Goal: Task Accomplishment & Management: Manage account settings

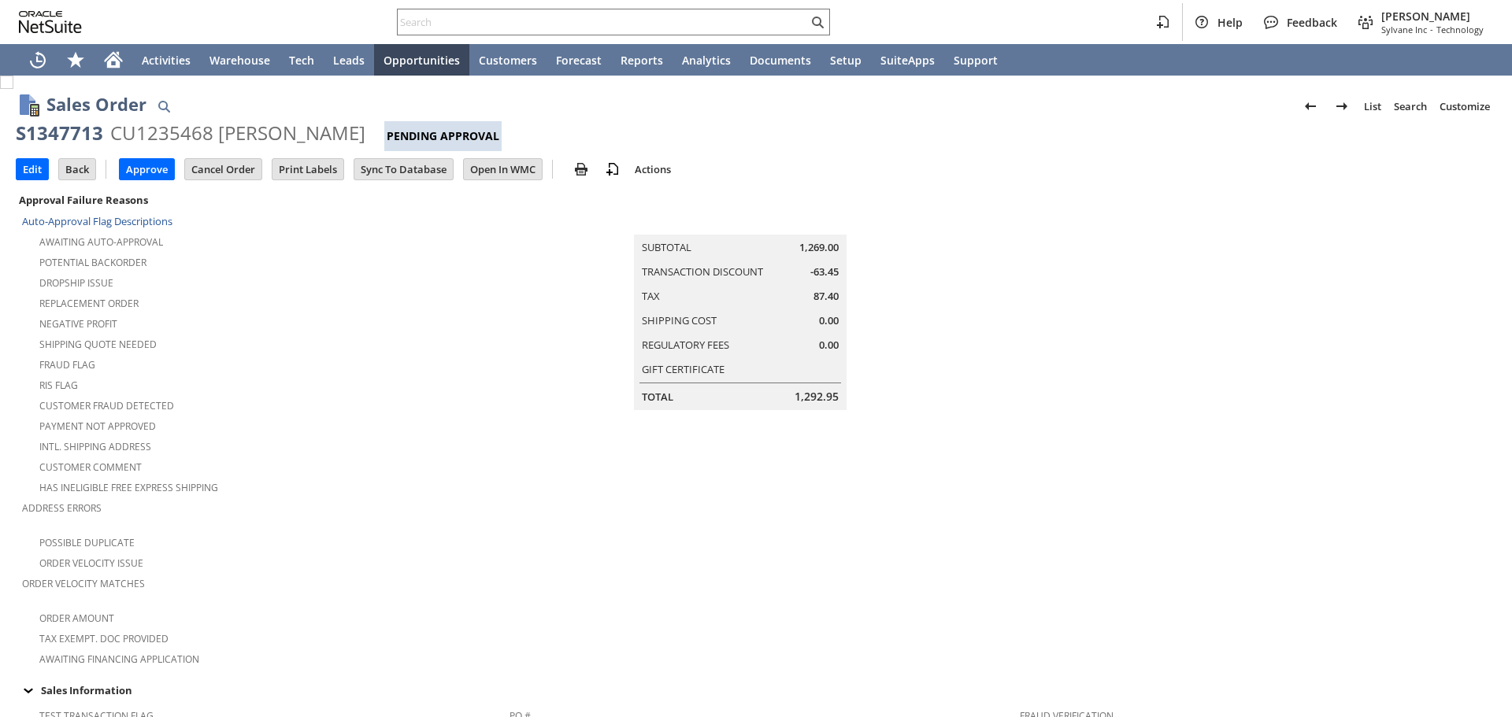
click at [532, 169] on input "Open In WMC" at bounding box center [503, 169] width 78 height 20
click at [933, 290] on td "Summary Subtotal 1,269.00 Transaction Discount -63.45 Tax 87.40 Shipping Cost 0…" at bounding box center [757, 300] width 494 height 221
click at [32, 170] on input "Edit" at bounding box center [33, 169] width 32 height 20
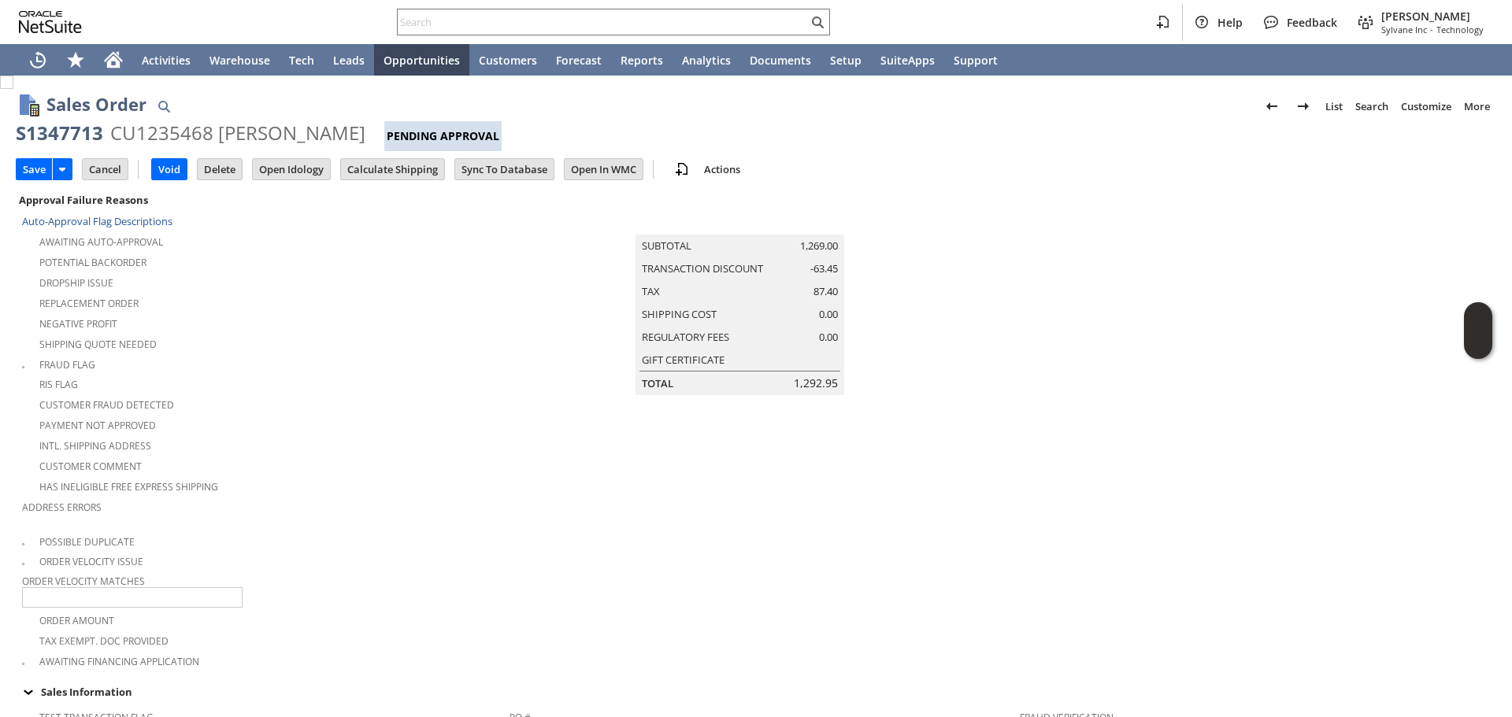
type input "Add"
type input "Copy Previous"
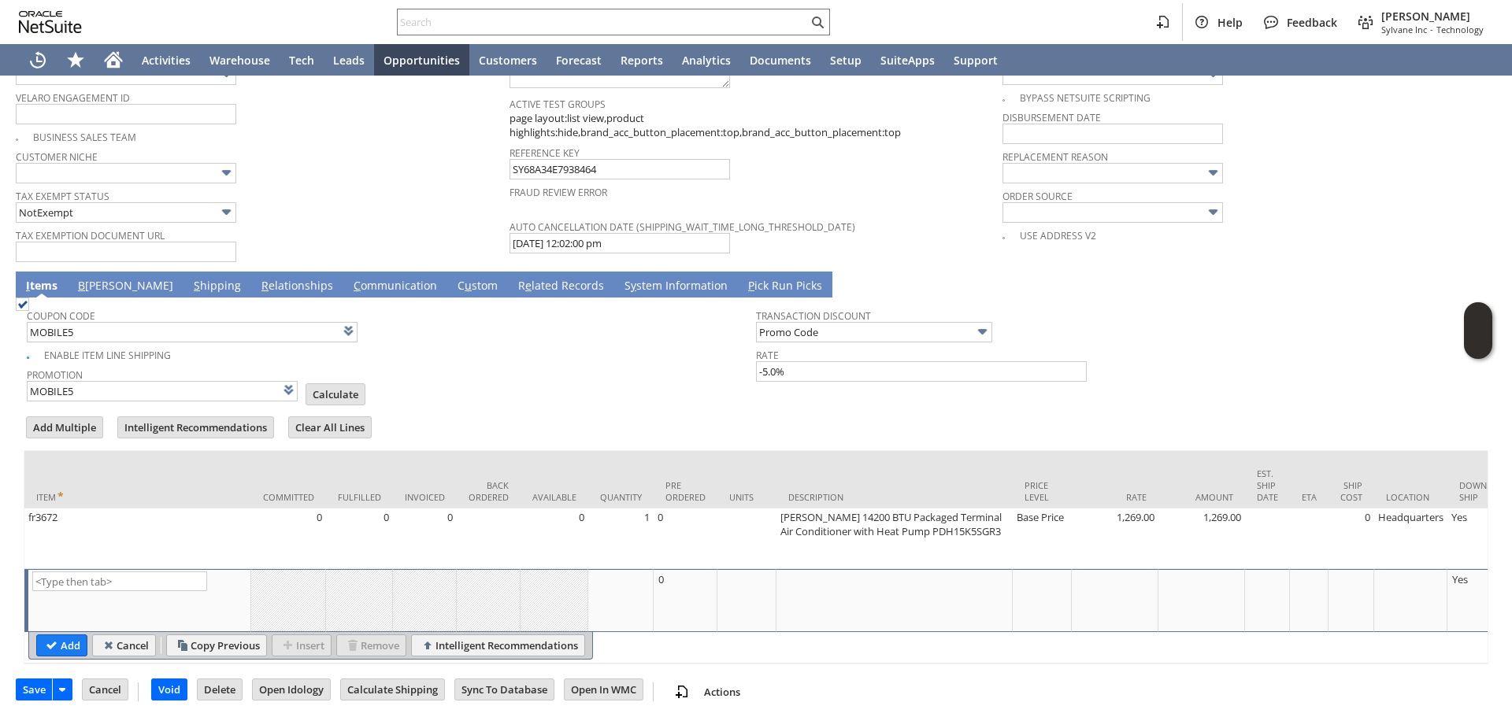
type input "Intelligent Recommendations ⁰"
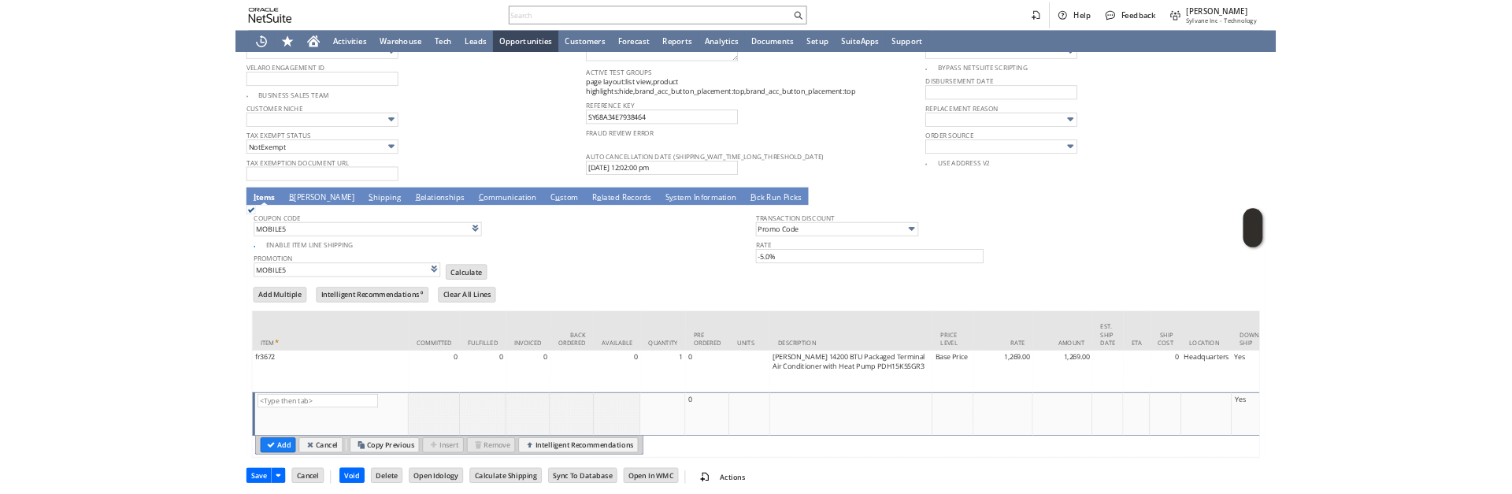
scroll to position [1203, 0]
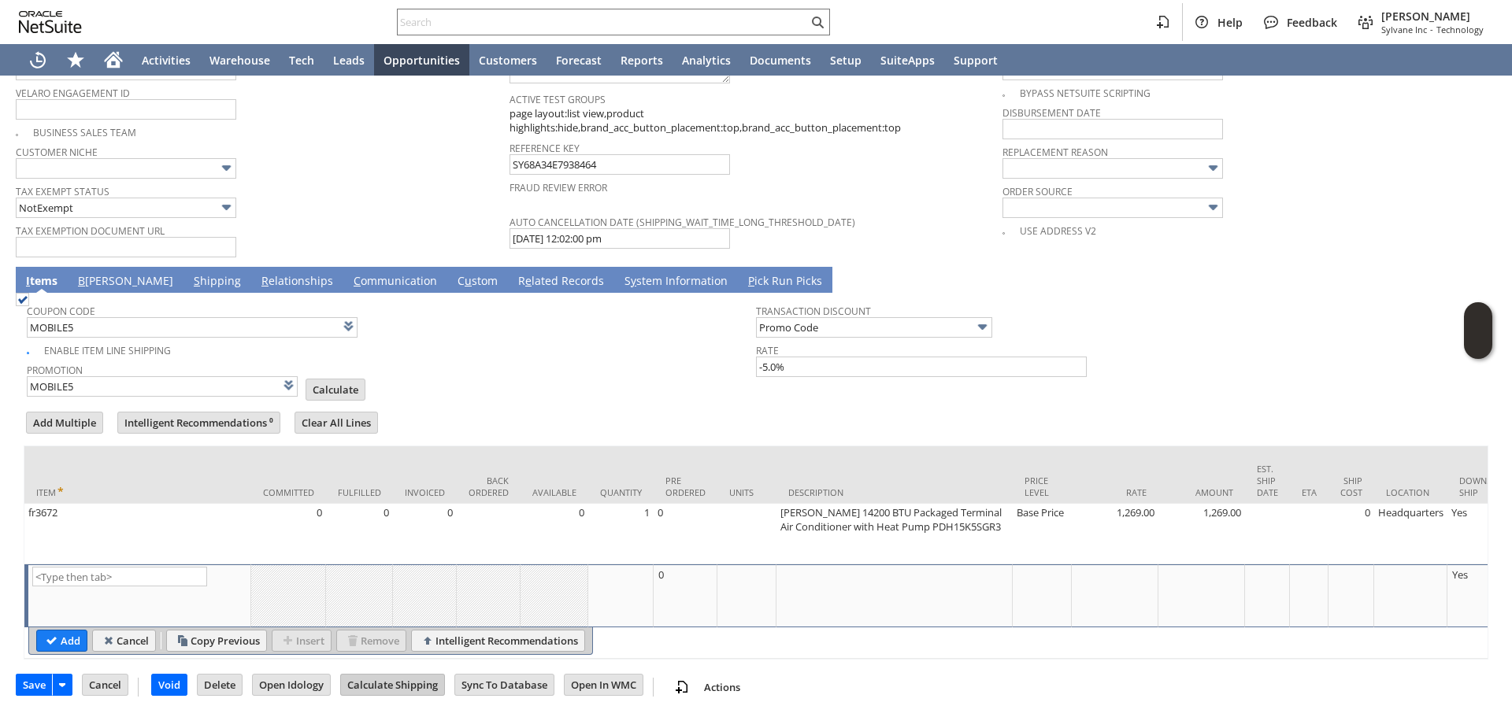
click at [395, 683] on input "Calculate Shipping" at bounding box center [392, 685] width 103 height 20
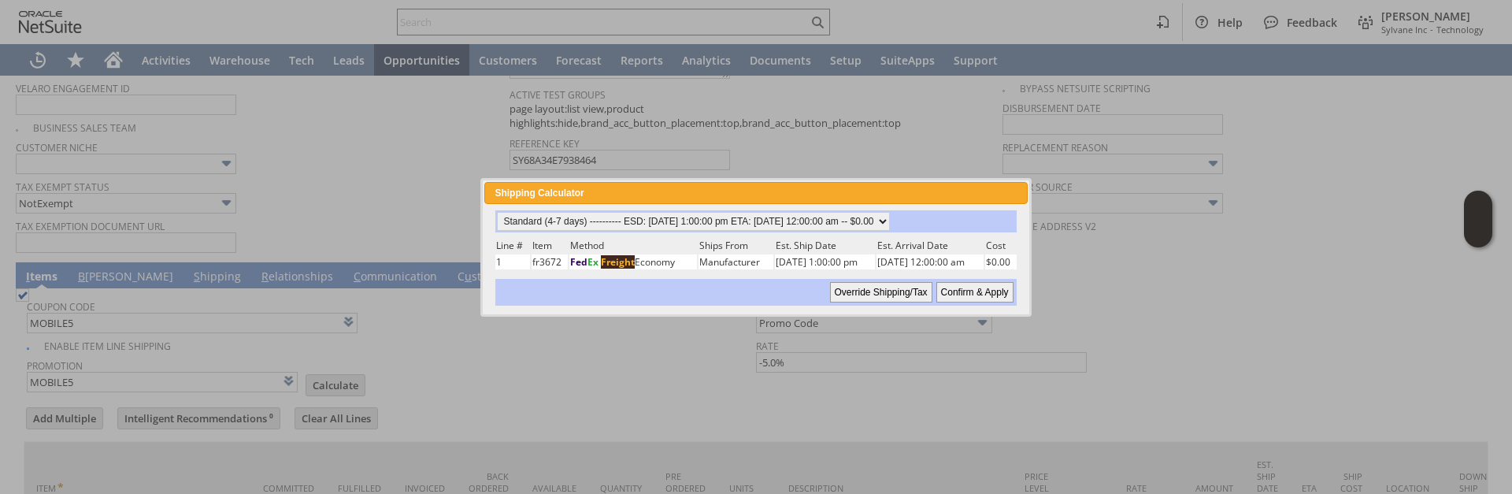
click at [958, 198] on div "Shipping Calculator close" at bounding box center [755, 193] width 543 height 22
click at [926, 193] on div "Shipping Calculator close" at bounding box center [755, 193] width 543 height 22
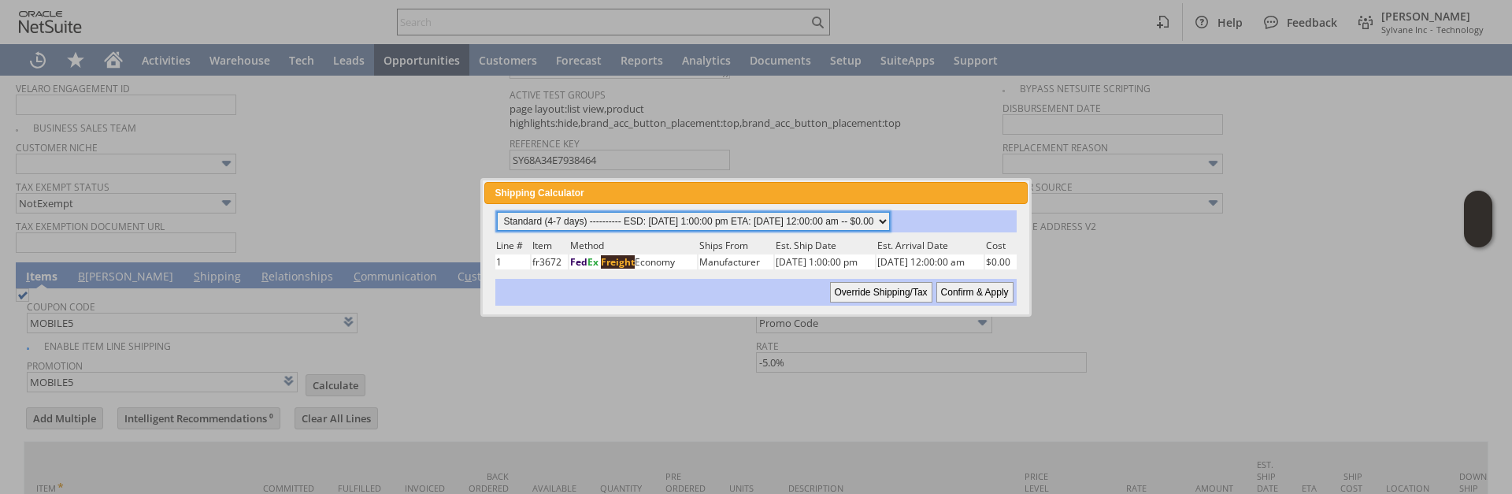
click at [890, 226] on select "Standard (4-7 days) ---------- ESD: 08/27/2025 1:00:00 pm ETA: 09/02/2025 12:00…" at bounding box center [693, 221] width 393 height 19
click at [890, 217] on select "Standard (4-7 days) ---------- ESD: 08/27/2025 1:00:00 pm ETA: 09/02/2025 12:00…" at bounding box center [693, 221] width 393 height 19
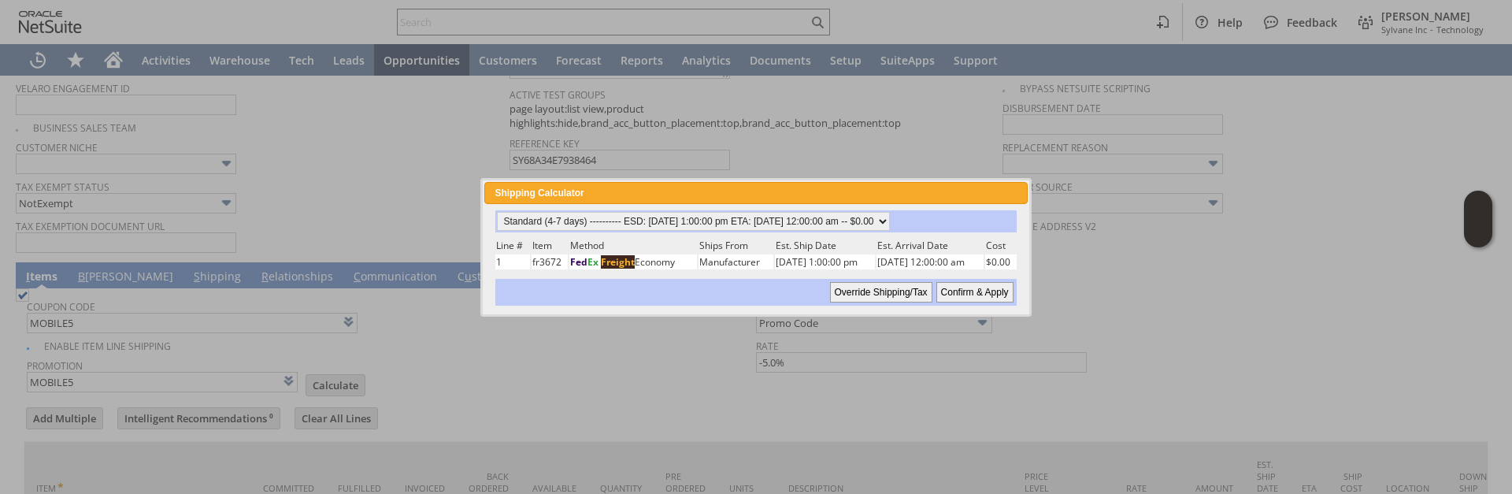
drag, startPoint x: 988, startPoint y: 292, endPoint x: 1306, endPoint y: 244, distance: 321.0
click at [988, 292] on input "Confirm & Apply" at bounding box center [974, 292] width 77 height 20
type input "Promo Code"
type input "-5.0%"
type input "Add"
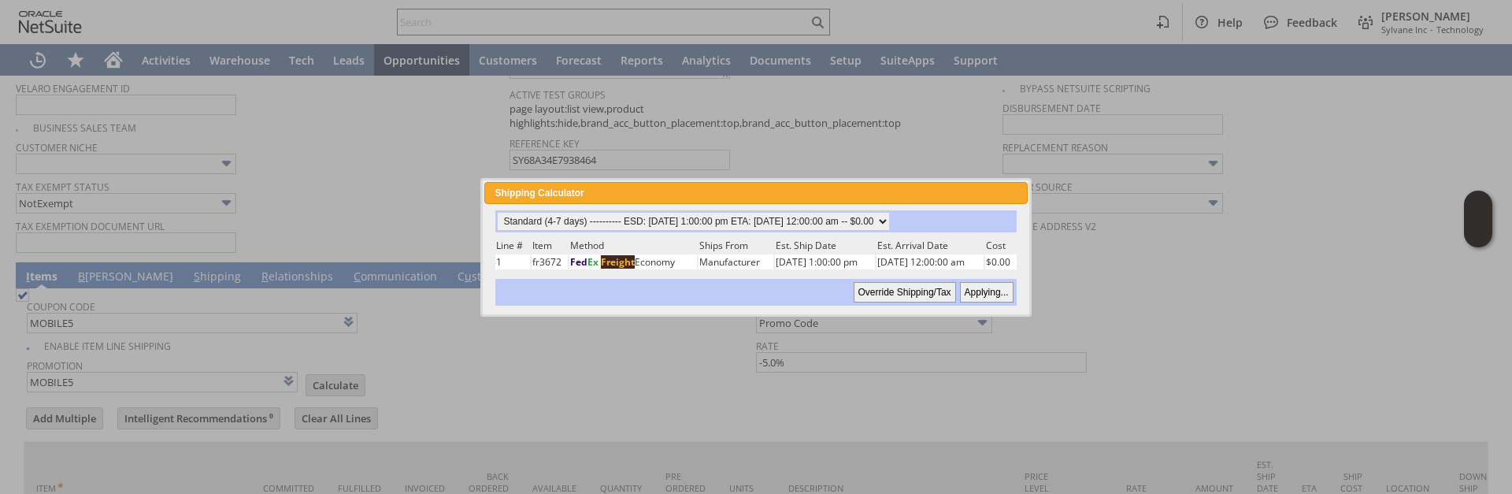
type input "Copy Previous"
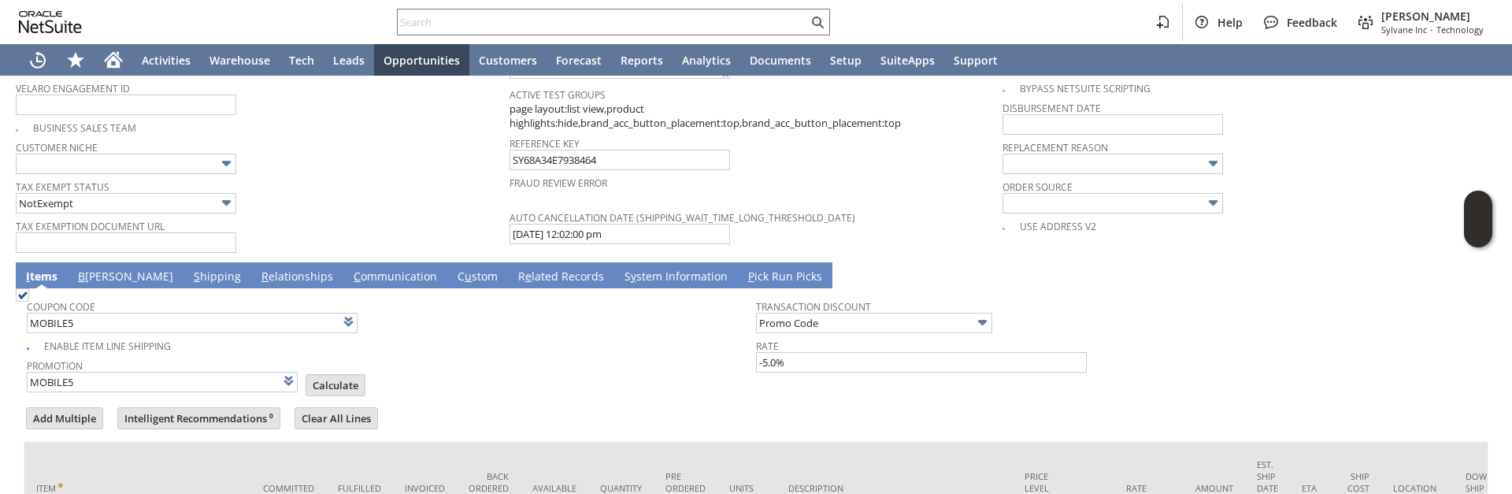
scroll to position [1425, 0]
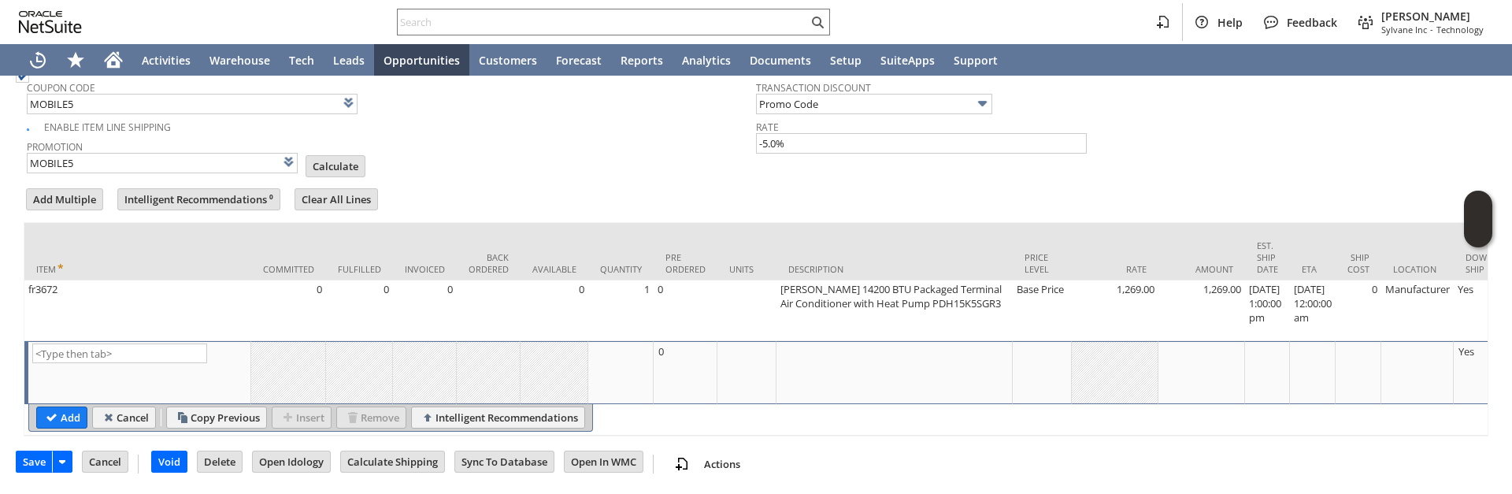
click at [1222, 165] on td "Coupon Code MOBILE5 Enable Item Line Shipping Promotion MOBILE5 List Calculate …" at bounding box center [756, 123] width 1465 height 109
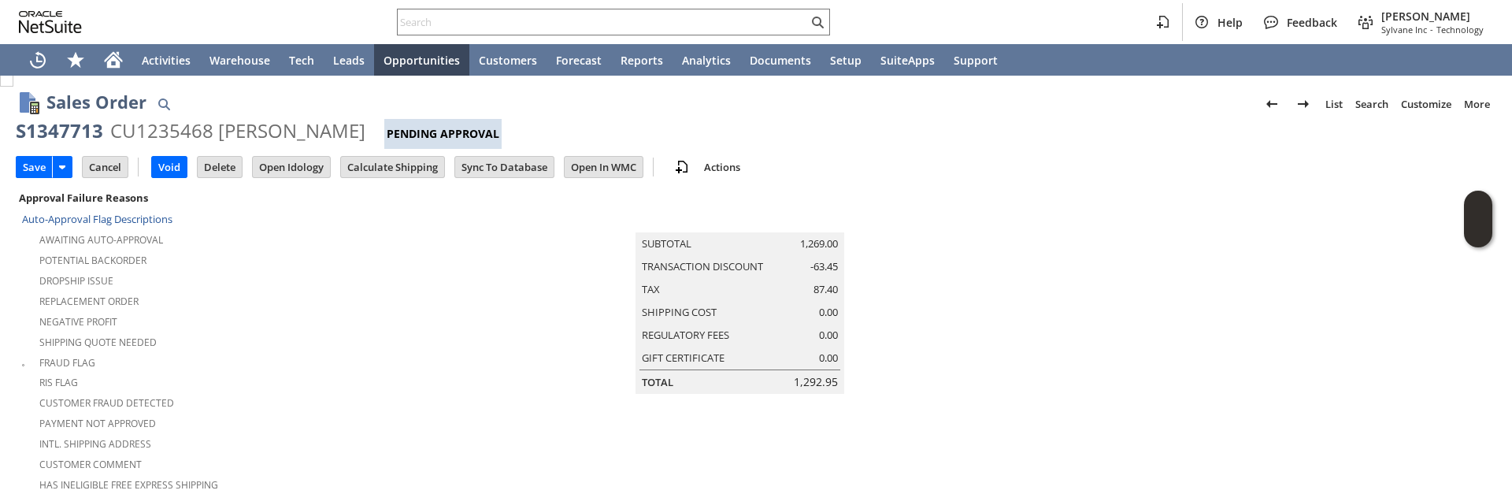
scroll to position [0, 0]
click at [1011, 169] on div "Save Save Save & New Save & Print Cancel Save & Accept Deposit Void" at bounding box center [756, 170] width 1481 height 39
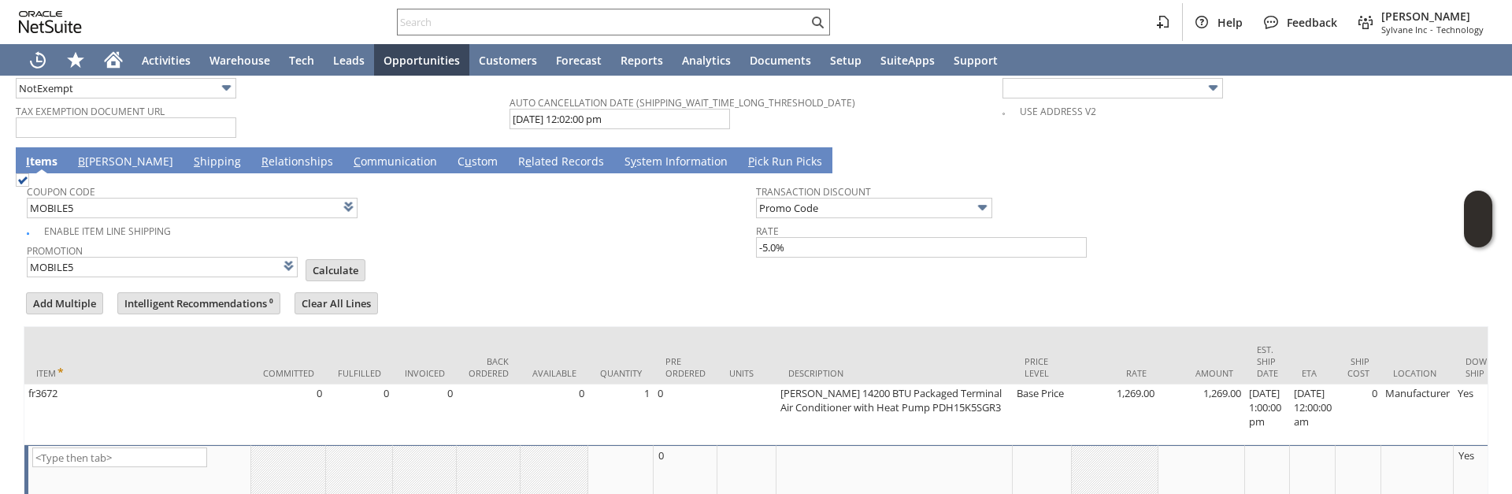
scroll to position [1427, 0]
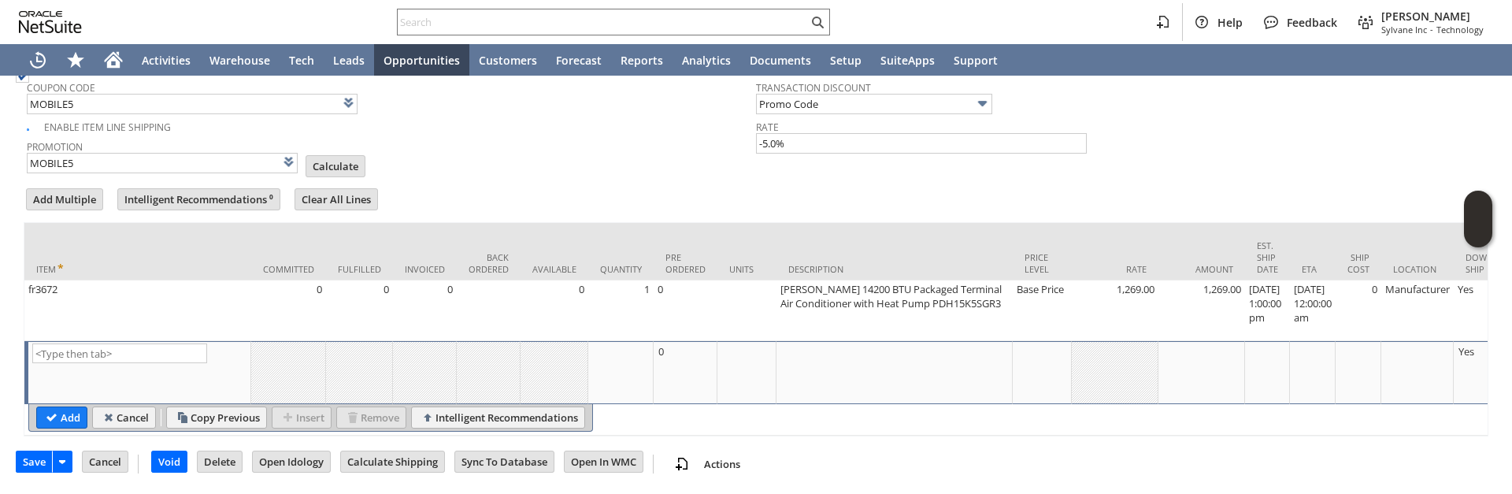
click at [632, 116] on div "Enable Item Line Shipping" at bounding box center [391, 125] width 729 height 18
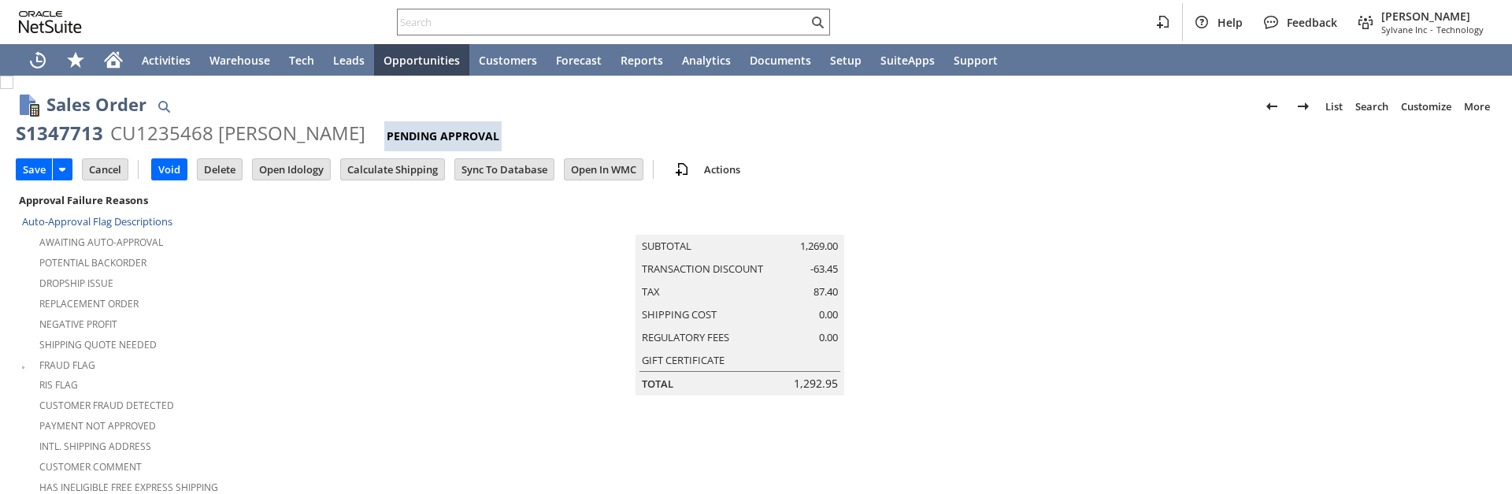
type input "Add"
type input "Copy Previous"
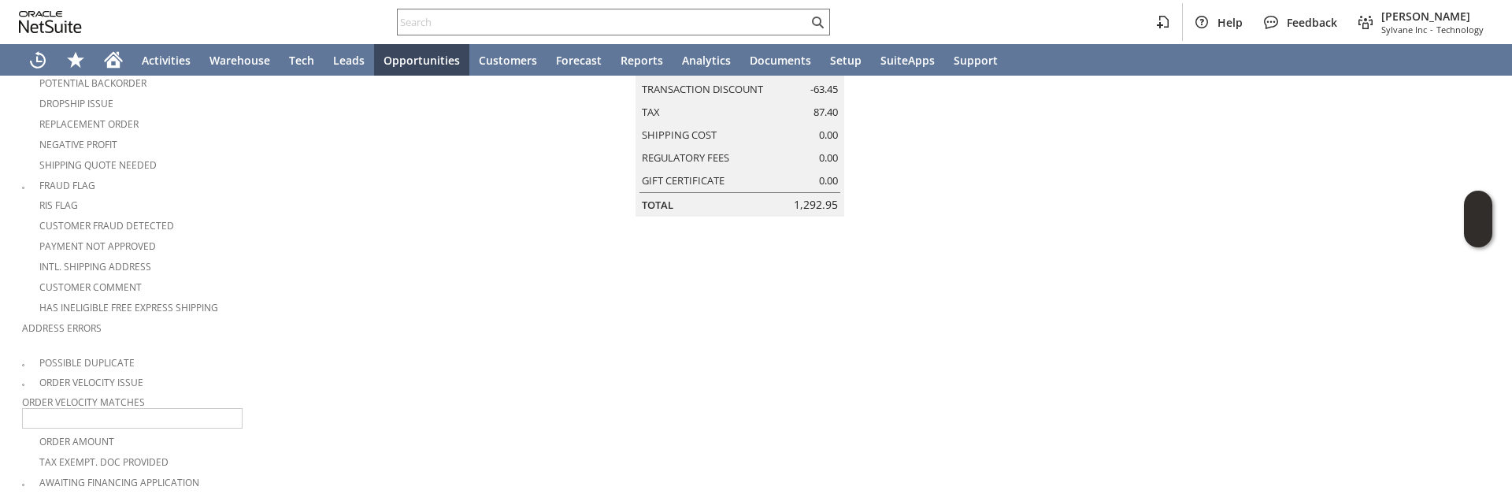
type input "Intelligent Recommendations ⁰"
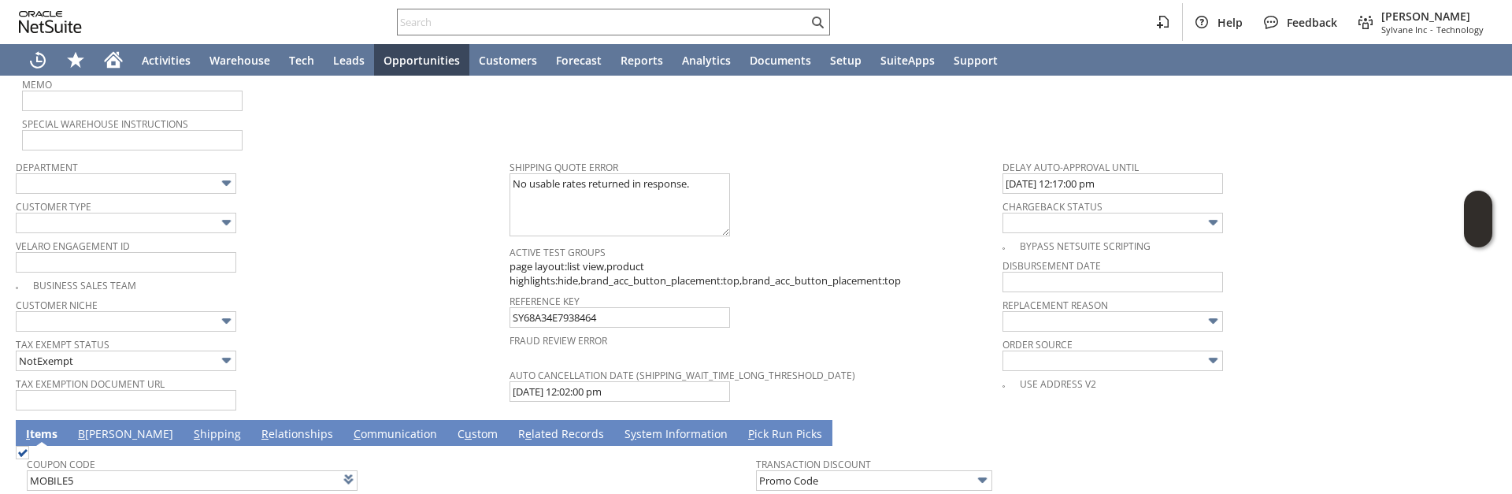
scroll to position [1427, 0]
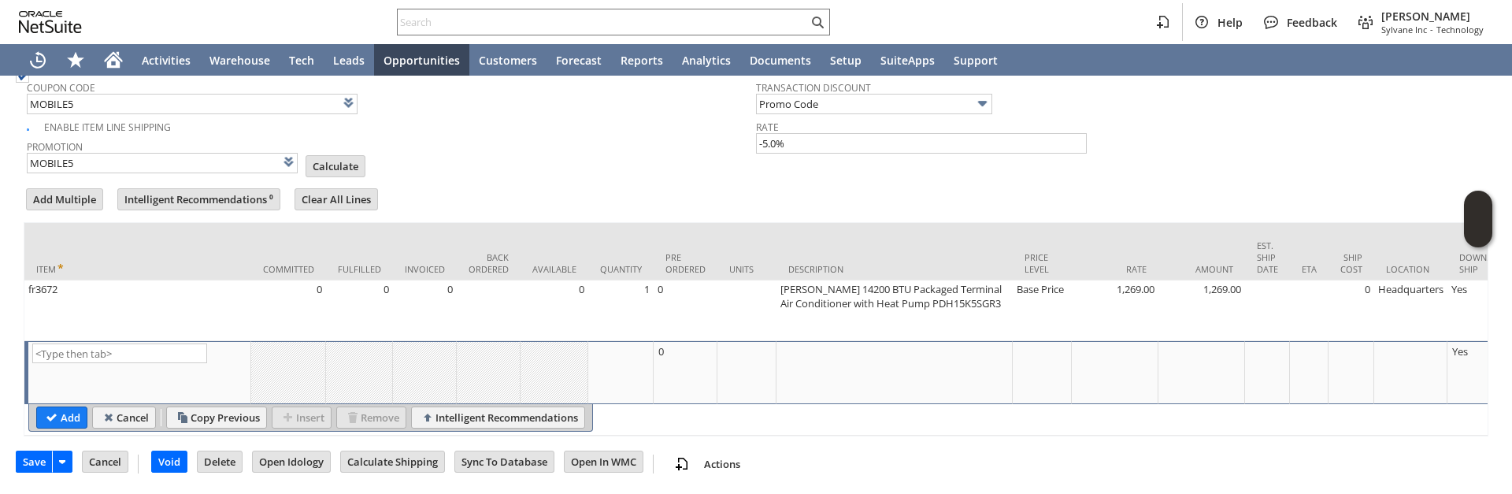
click at [457, 186] on form "Add Multiple Intelligent Recommendations ⁰ Clear All Lines Line Items All Item …" at bounding box center [756, 311] width 1465 height 250
click at [491, 178] on div at bounding box center [756, 182] width 1465 height 8
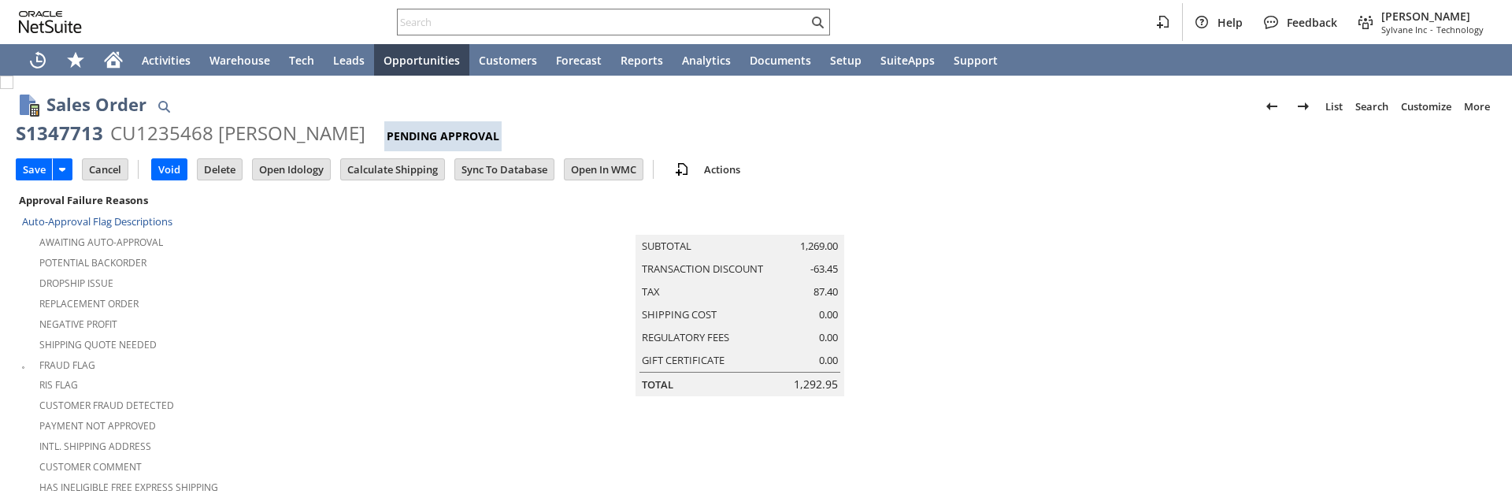
scroll to position [573, 0]
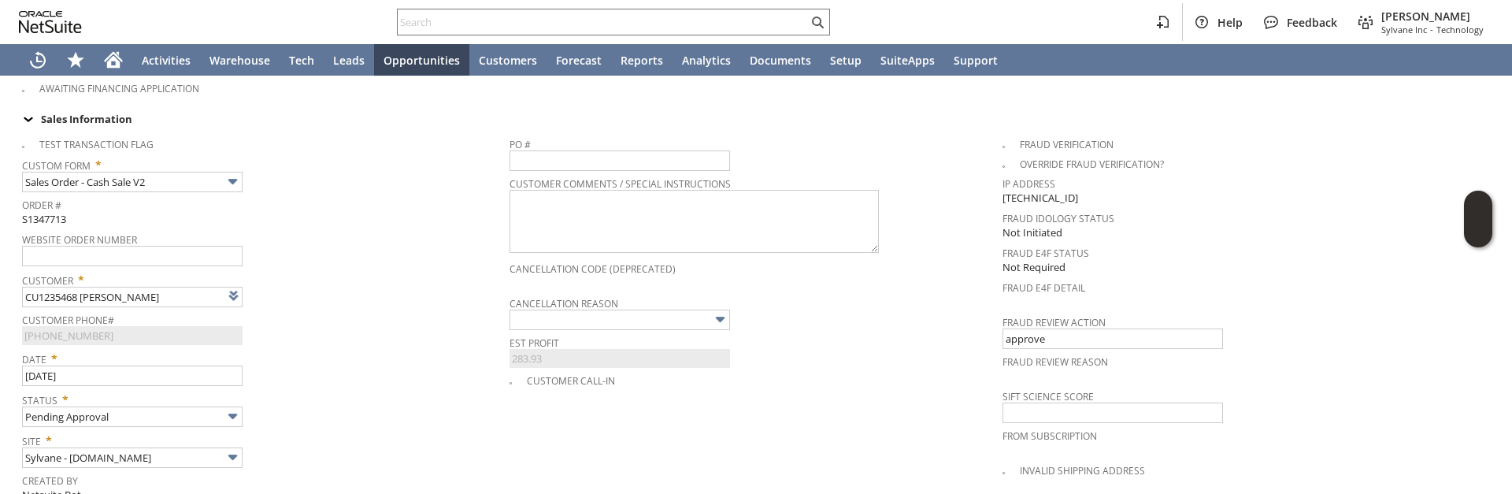
click at [397, 229] on span "Website Order Number" at bounding box center [262, 236] width 480 height 17
type input "Intelligent Recommendations ⁰"
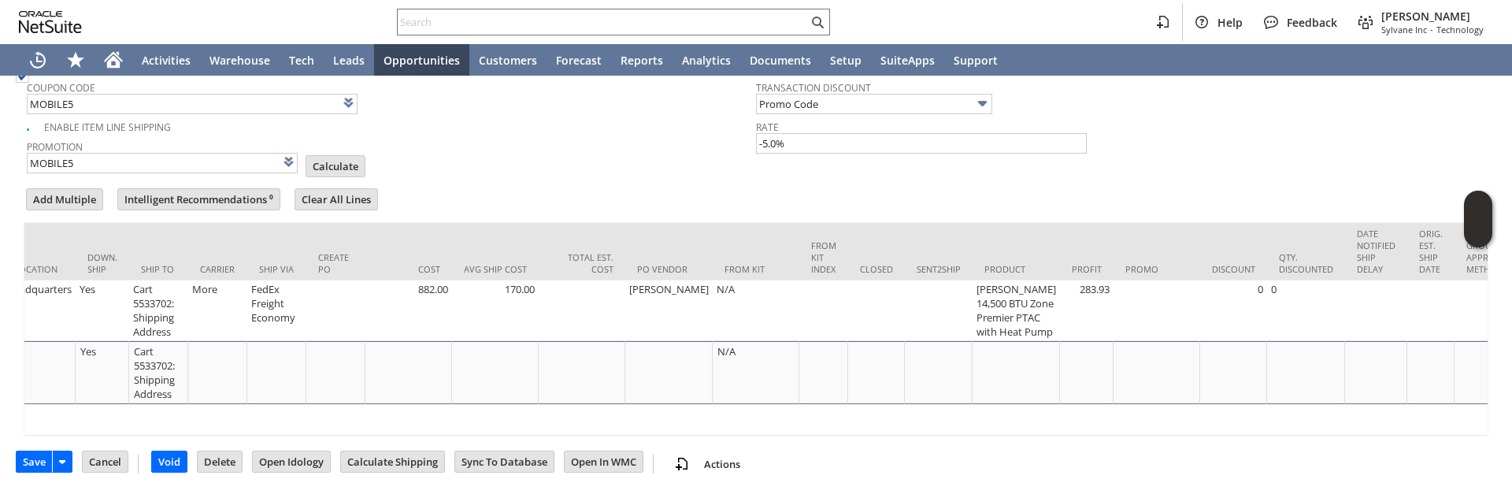
scroll to position [0, 0]
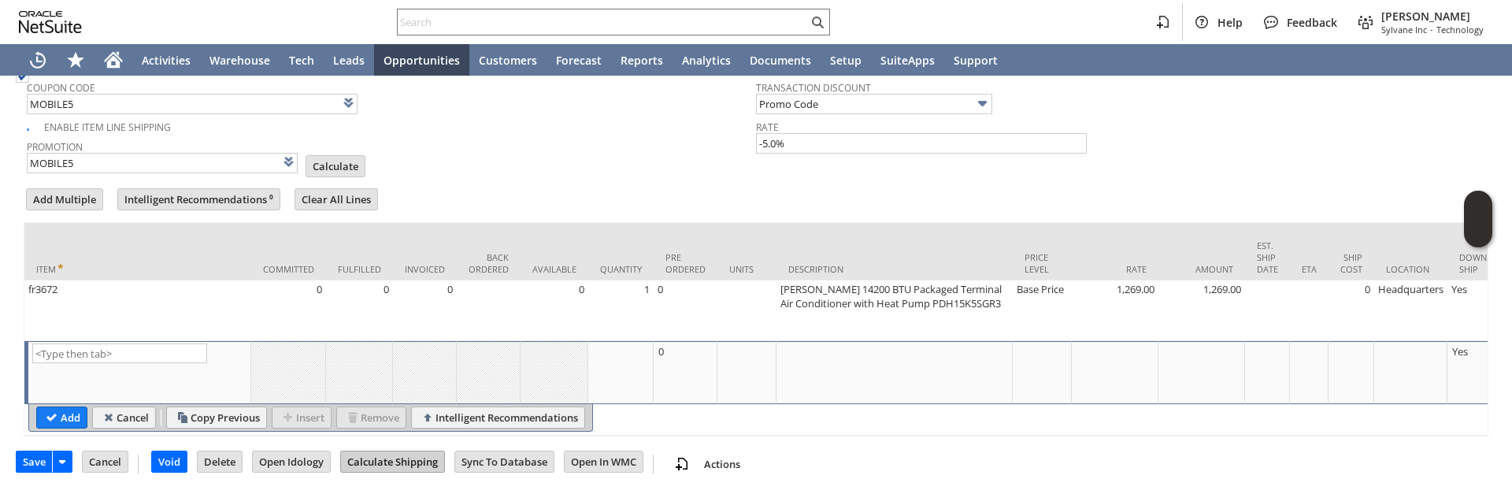
click at [416, 469] on input "Calculate Shipping" at bounding box center [392, 461] width 103 height 20
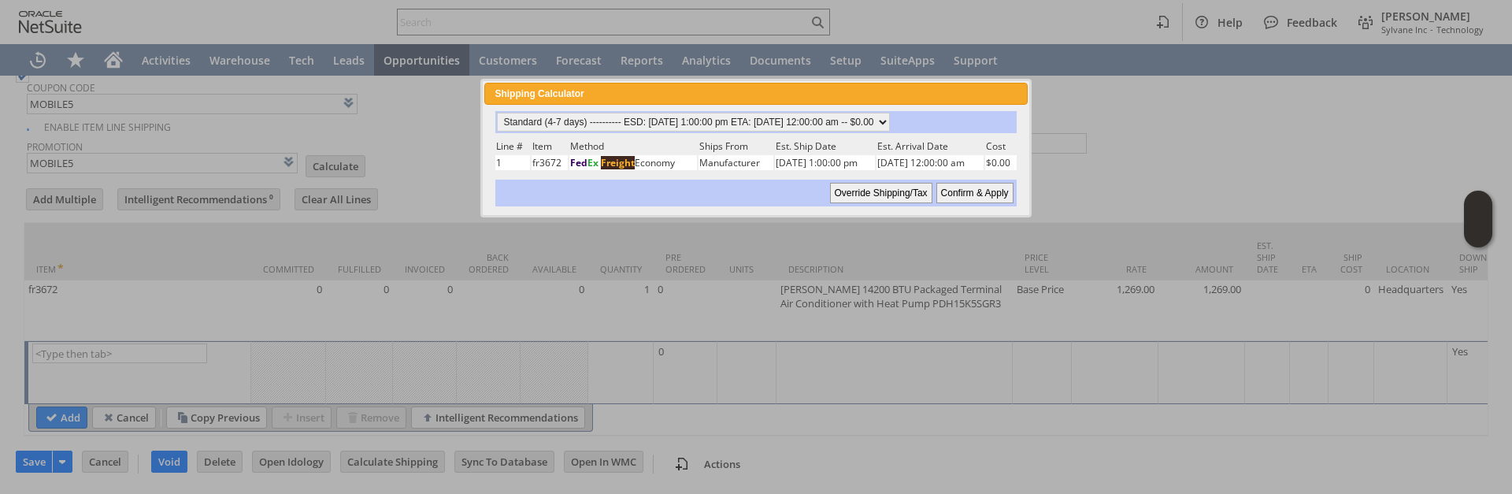
click at [971, 197] on input "Confirm & Apply" at bounding box center [974, 193] width 77 height 20
type input "Promo Code"
type input "-5.0%"
type input "Add"
type input "Copy Previous"
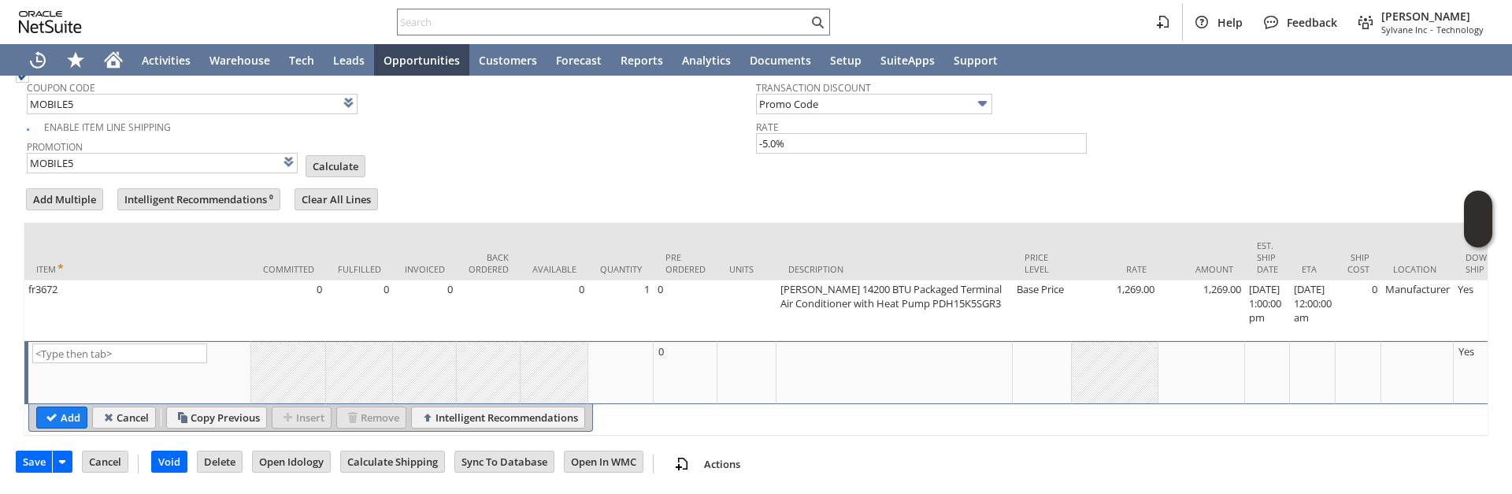
click at [487, 153] on td "Promotion MOBILE5 List Calculate" at bounding box center [391, 154] width 729 height 39
click at [30, 465] on input "Save" at bounding box center [34, 461] width 35 height 20
click at [532, 165] on td "Coupon Code MOBILE5 Enable Item Line Shipping Promotion MOBILE5 List Calculate …" at bounding box center [756, 123] width 1465 height 109
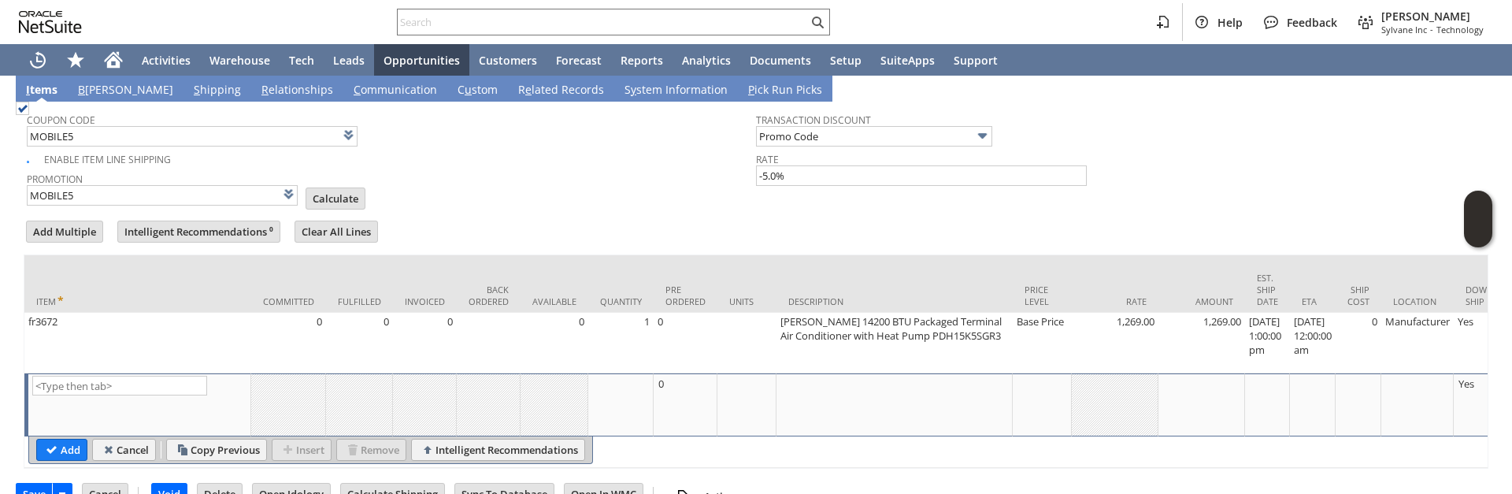
scroll to position [1347, 0]
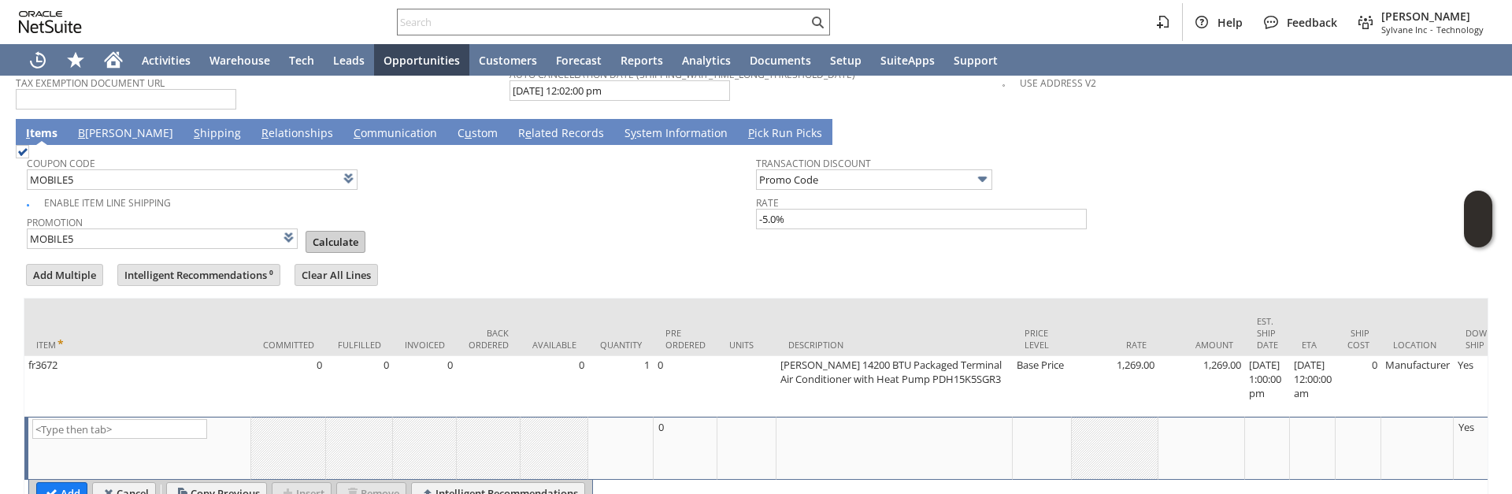
click at [340, 234] on input "Calculate" at bounding box center [335, 242] width 58 height 20
type input "Promo Code"
type input "-5.0%"
click at [606, 197] on div "Enable Item Line Shipping" at bounding box center [391, 200] width 729 height 18
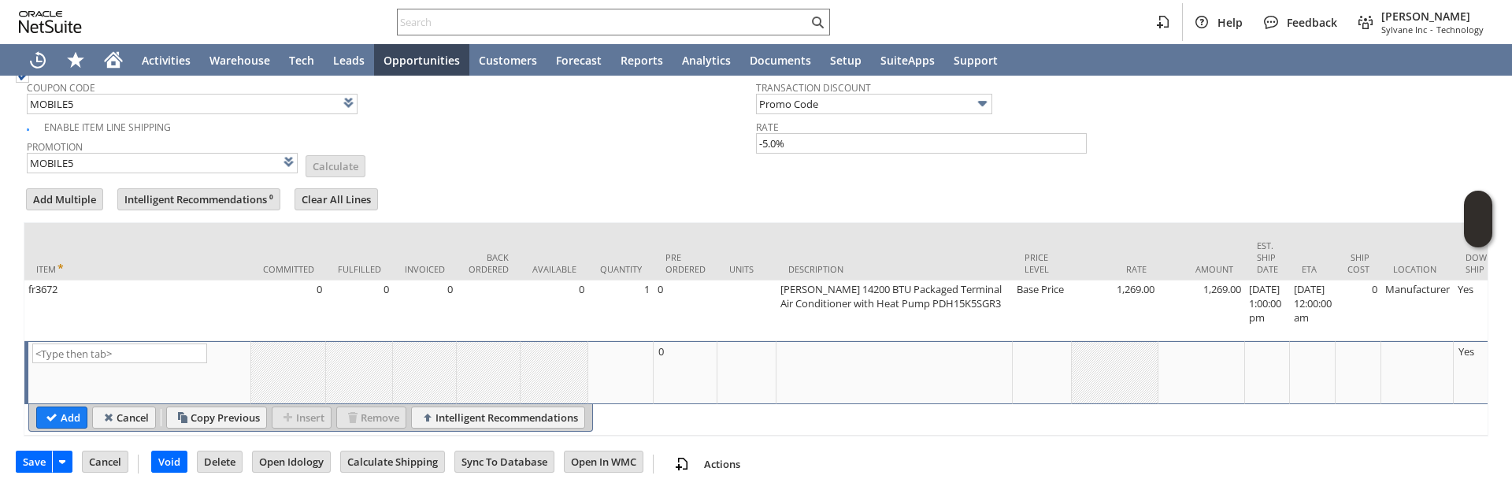
scroll to position [1427, 0]
click at [428, 458] on input "Calculate Shipping" at bounding box center [392, 461] width 103 height 20
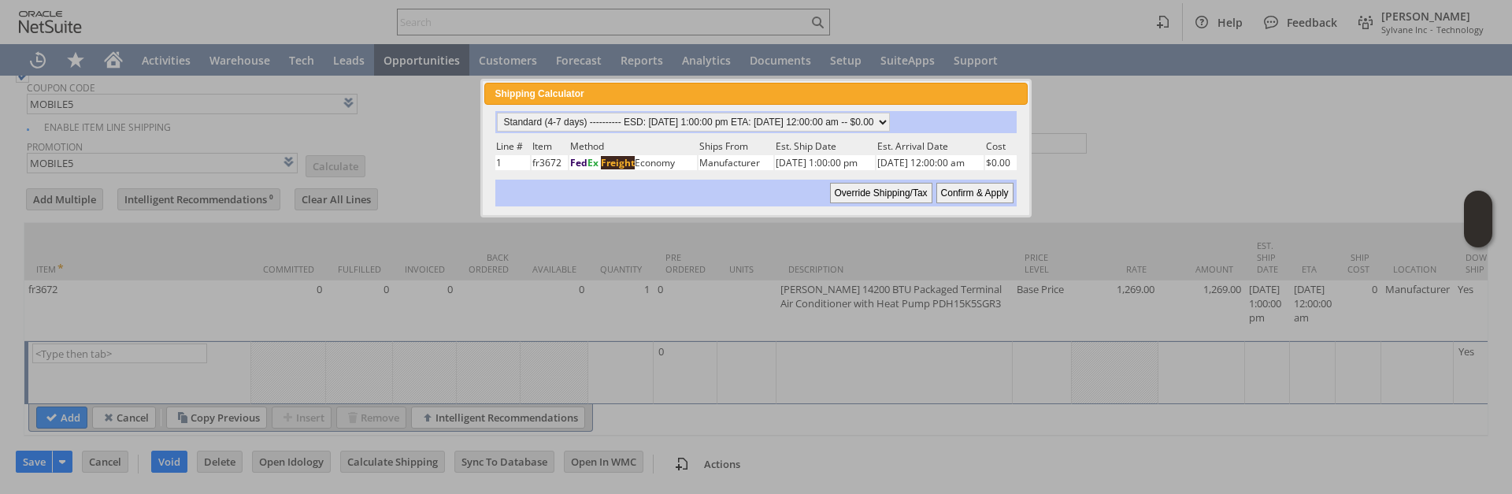
click at [982, 197] on input "Confirm & Apply" at bounding box center [974, 193] width 77 height 20
type input "Promo Code"
type input "-5.0%"
type input "Add"
type input "Copy Previous"
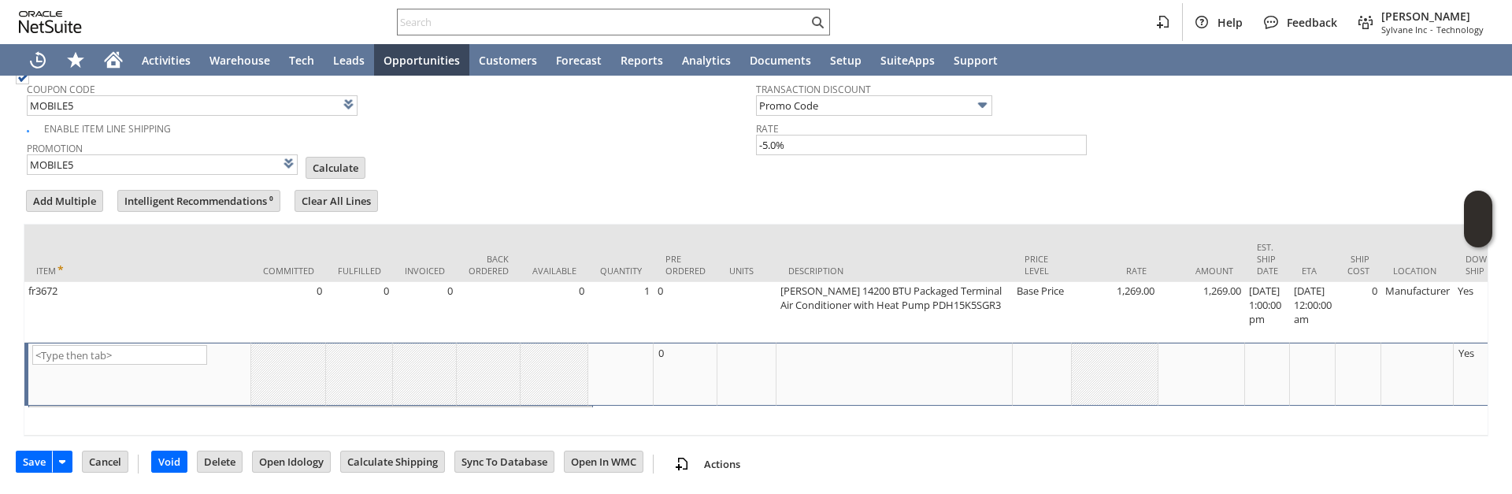
scroll to position [1425, 0]
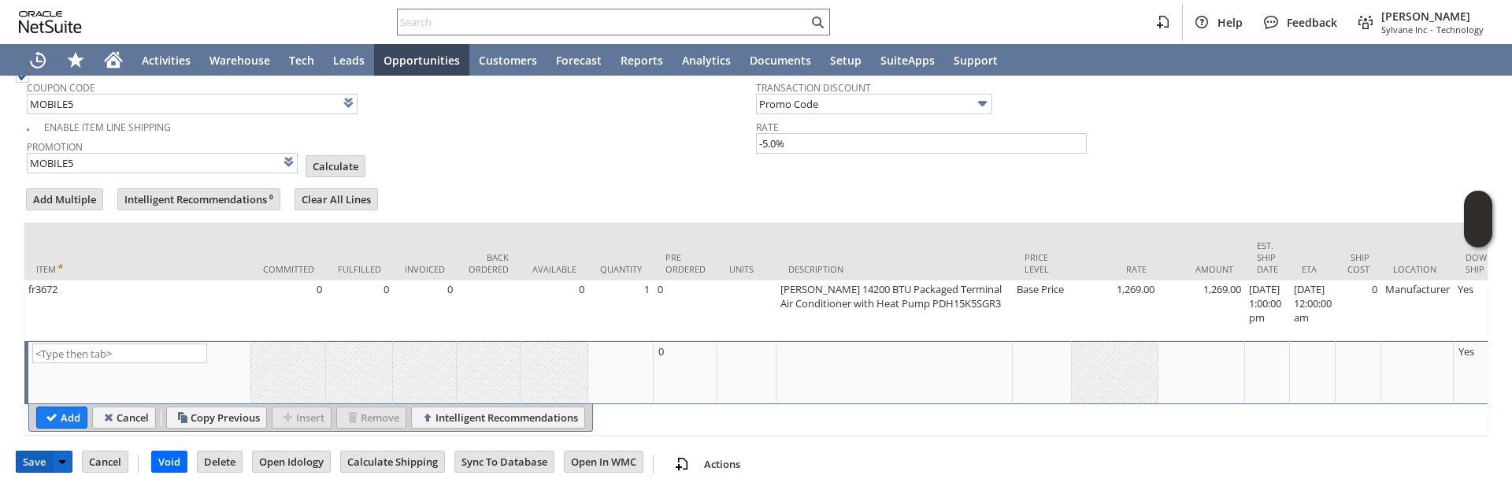
click at [28, 461] on input "Save" at bounding box center [34, 461] width 35 height 20
click at [593, 135] on td "Promotion MOBILE5 List Calculate" at bounding box center [391, 154] width 729 height 39
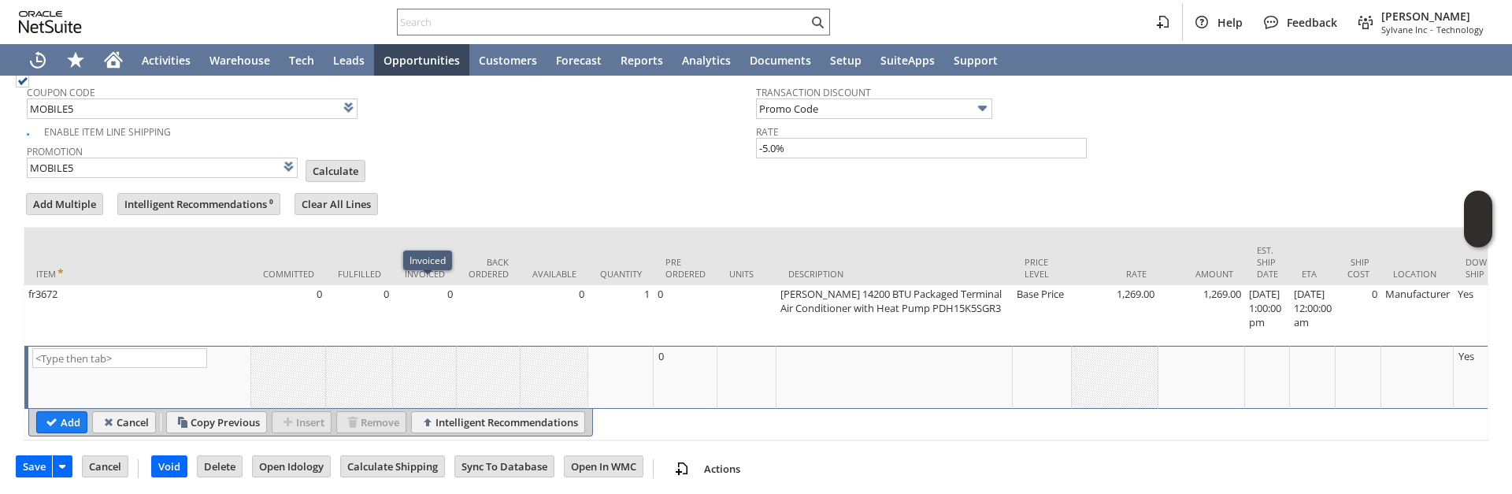
scroll to position [1339, 0]
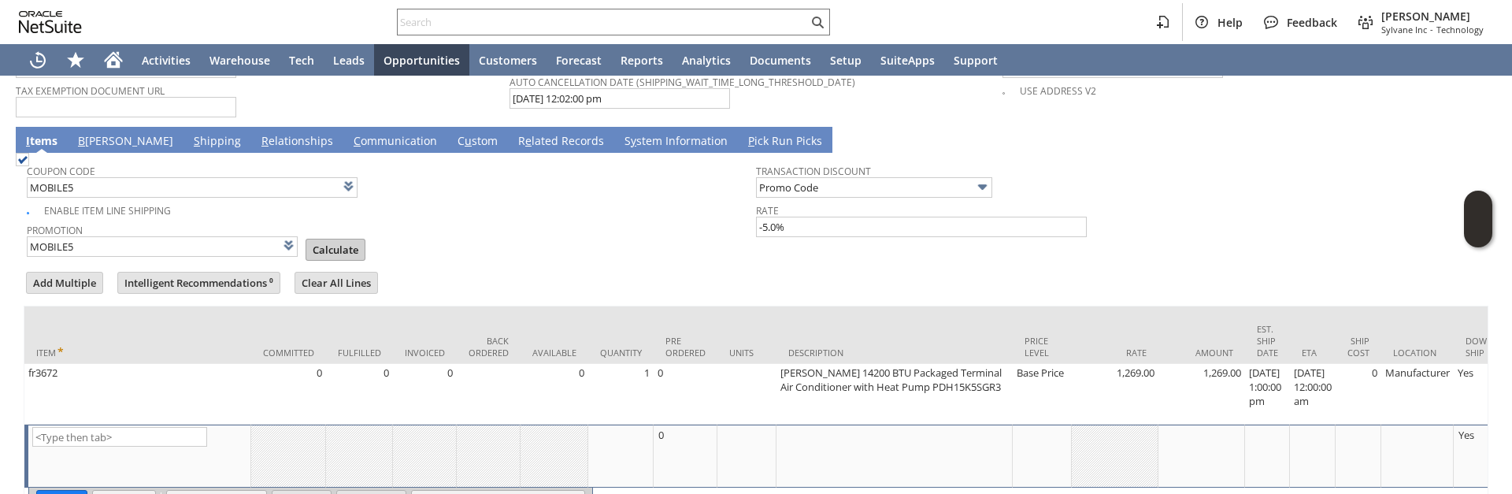
click at [332, 239] on input "Calculate" at bounding box center [335, 249] width 58 height 20
type input "Promo Code"
type input "-5.0%"
click at [578, 210] on td "Enable Item Line Shipping" at bounding box center [391, 209] width 729 height 20
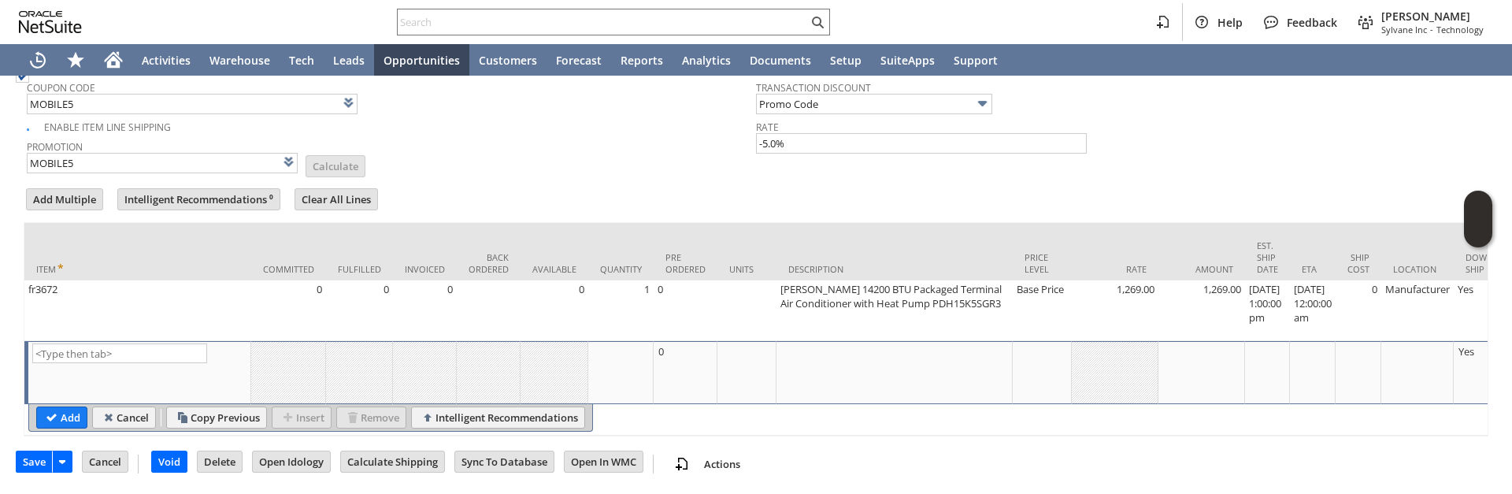
scroll to position [1427, 0]
click at [40, 455] on input "Save" at bounding box center [34, 461] width 35 height 20
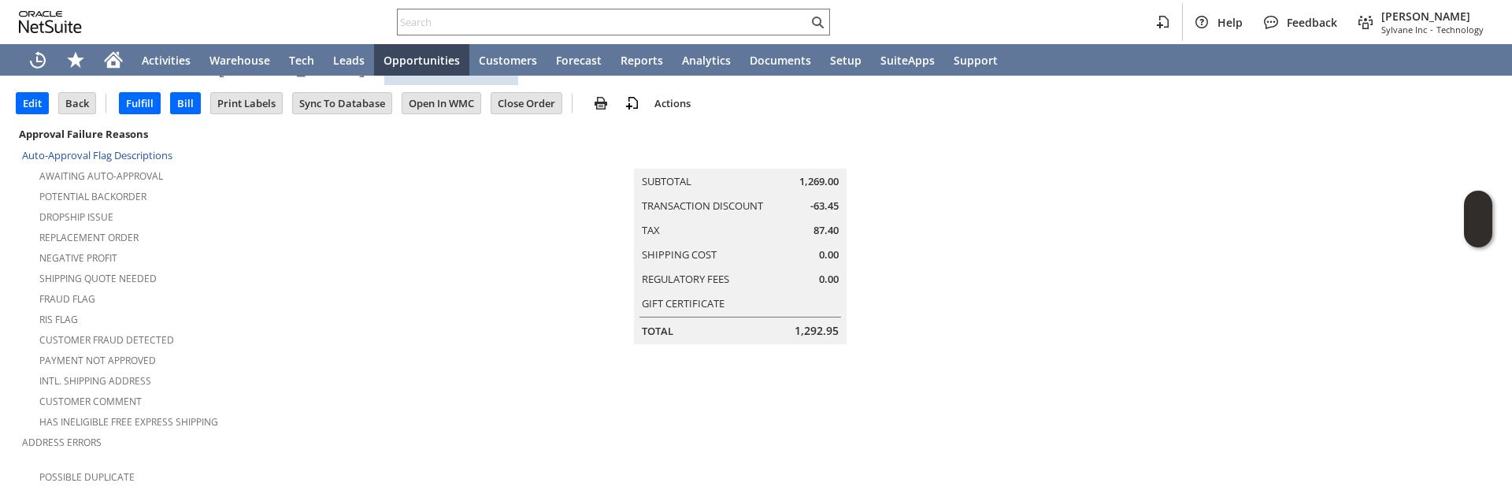
scroll to position [315, 0]
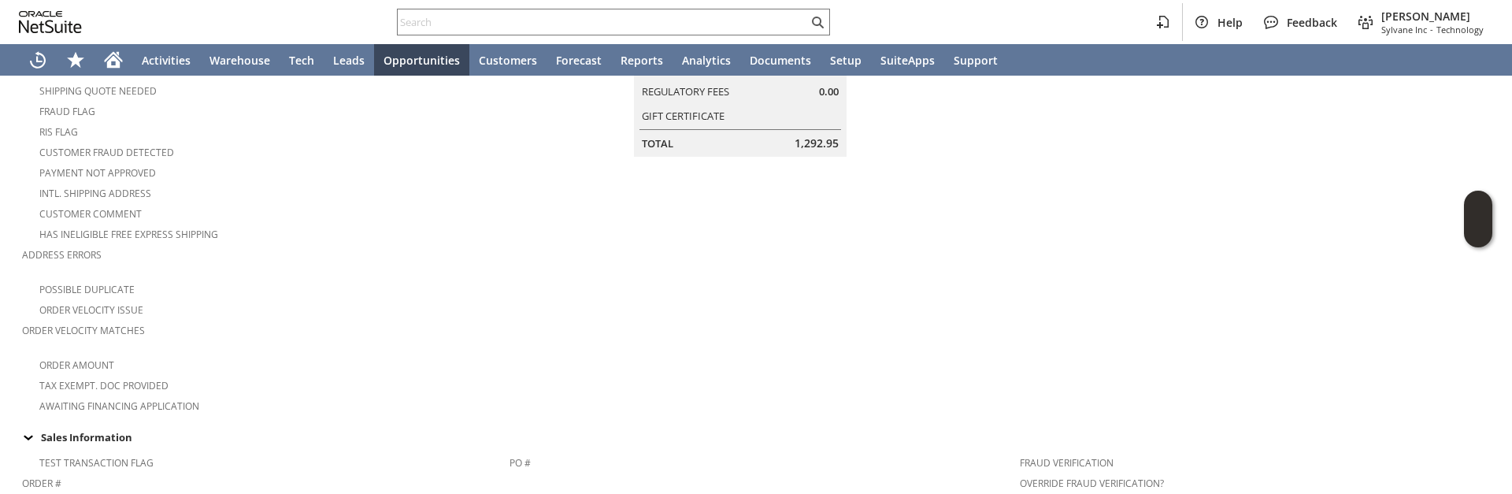
click at [1110, 254] on td at bounding box center [1250, 175] width 494 height 479
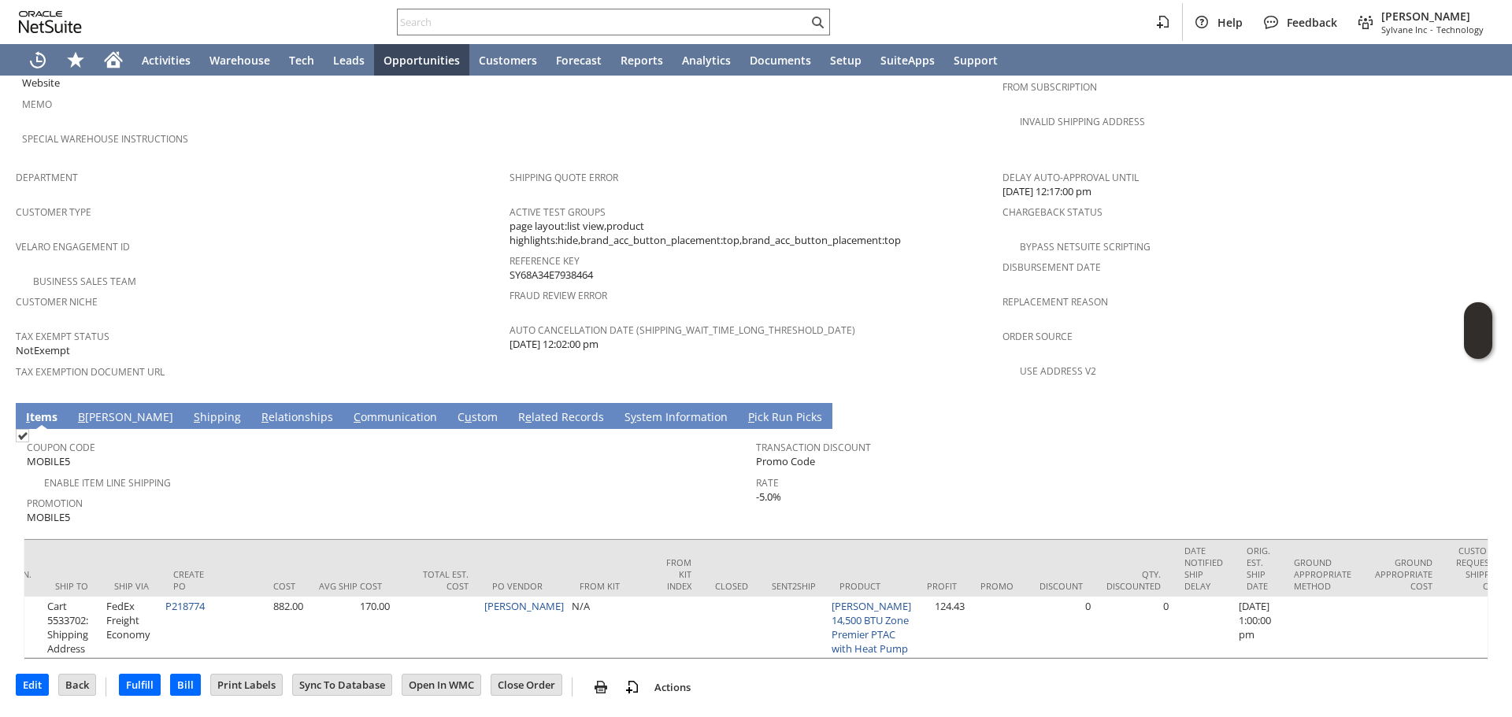
scroll to position [0, 2505]
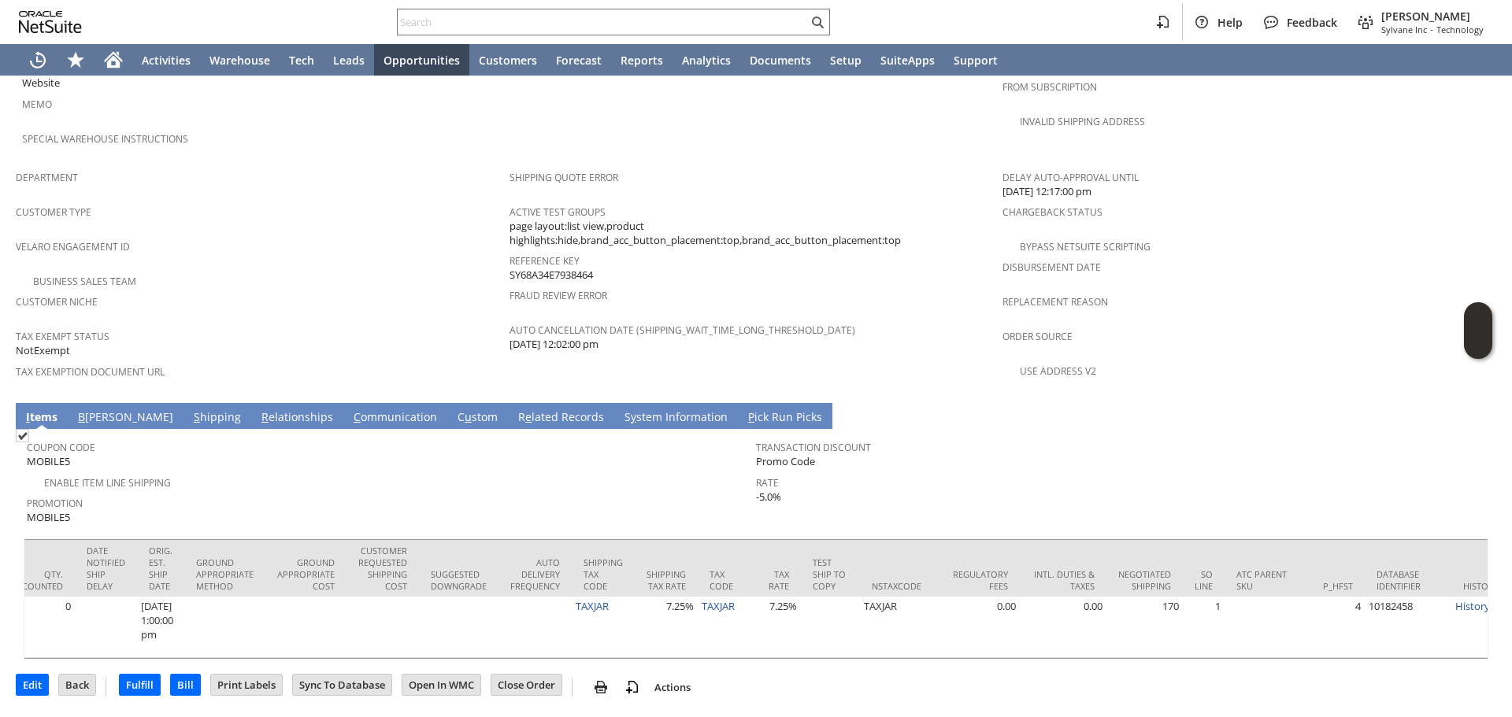
click at [1292, 166] on div "Delay Auto-Approval Until [DATE] 12:17:00 pm" at bounding box center [1246, 182] width 486 height 33
click at [1224, 168] on div "Delay Auto-Approval Until [DATE] 12:17:00 pm" at bounding box center [1246, 182] width 486 height 33
click at [1292, 291] on div "Replacement reason" at bounding box center [1246, 307] width 486 height 33
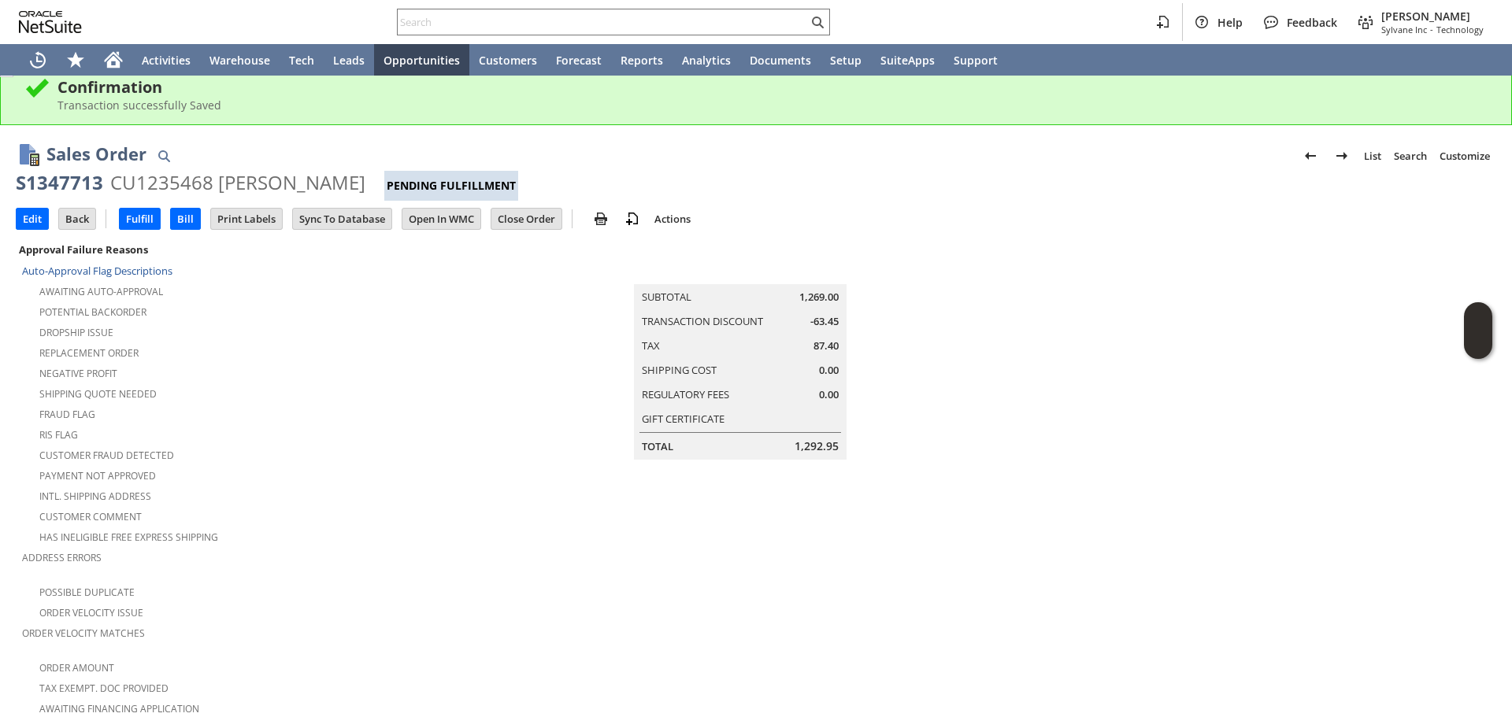
scroll to position [0, 0]
